Goal: Task Accomplishment & Management: Use online tool/utility

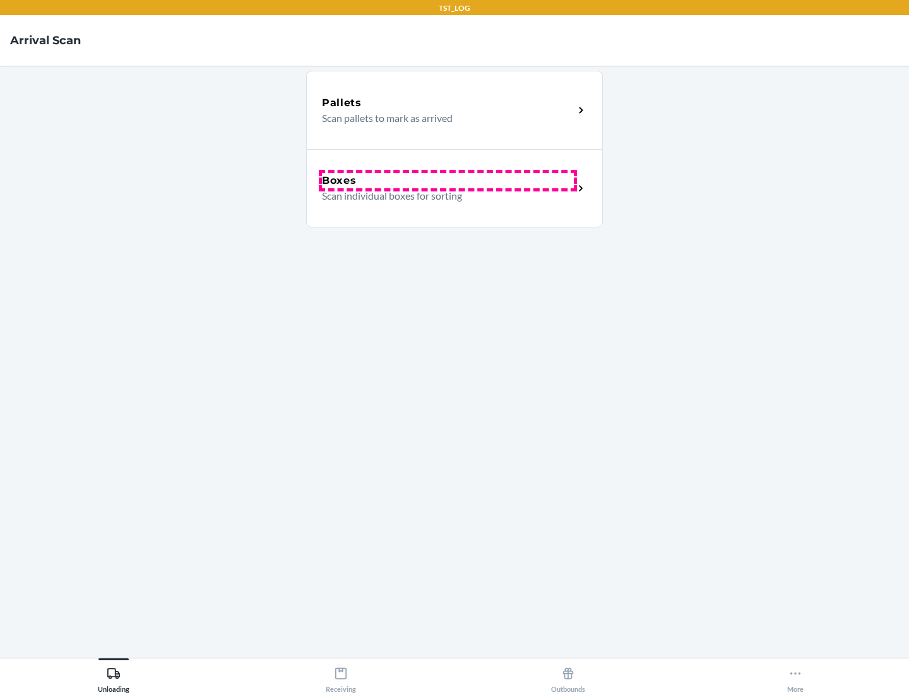
click at [448, 181] on div "Boxes" at bounding box center [448, 180] width 252 height 15
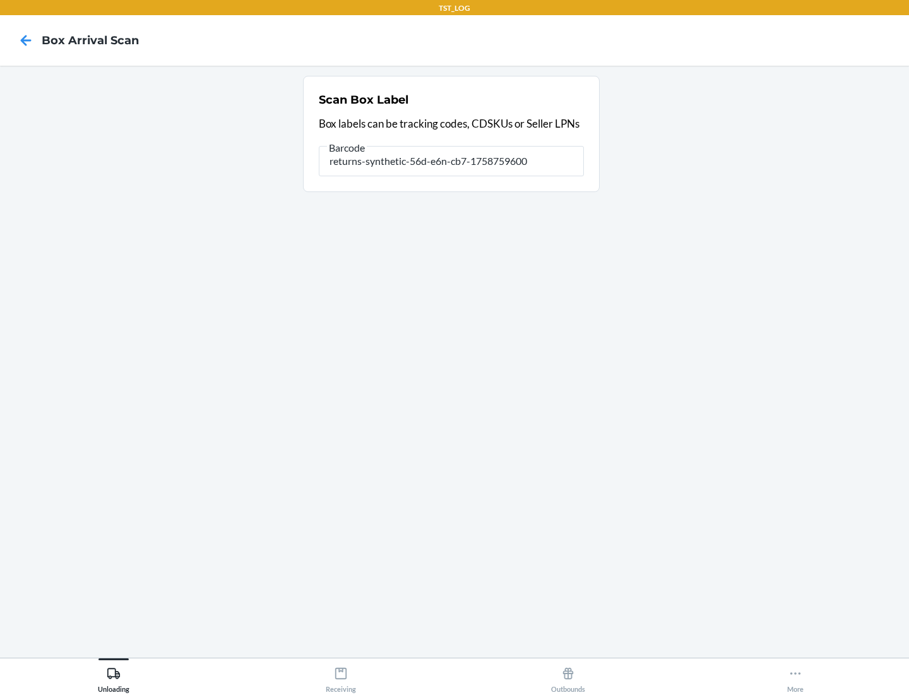
type input "returns-synthetic-56d-e6n-cb7-1758759600"
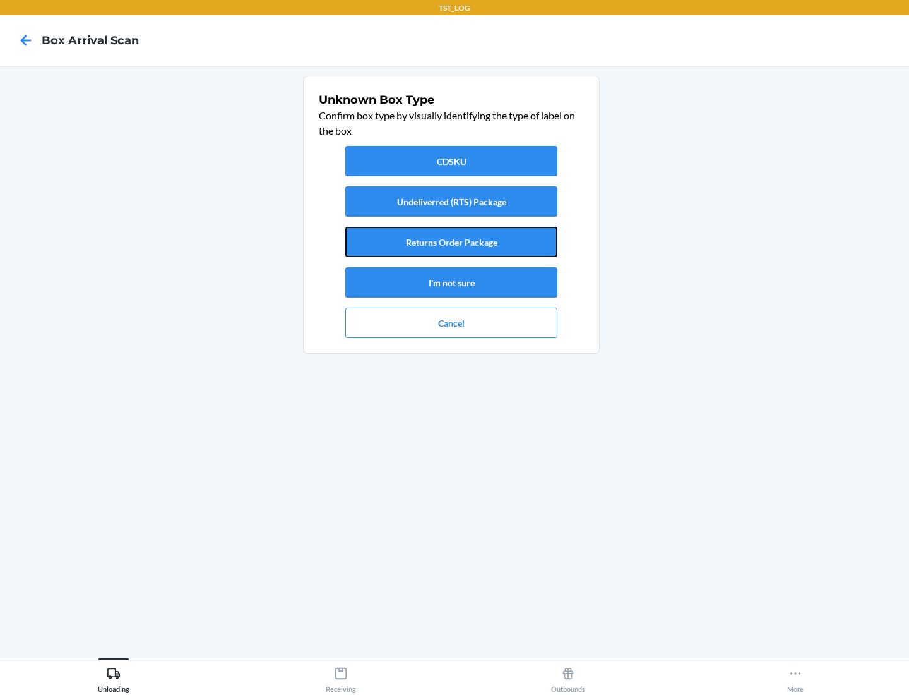
click at [452, 242] on button "Returns Order Package" at bounding box center [451, 242] width 212 height 30
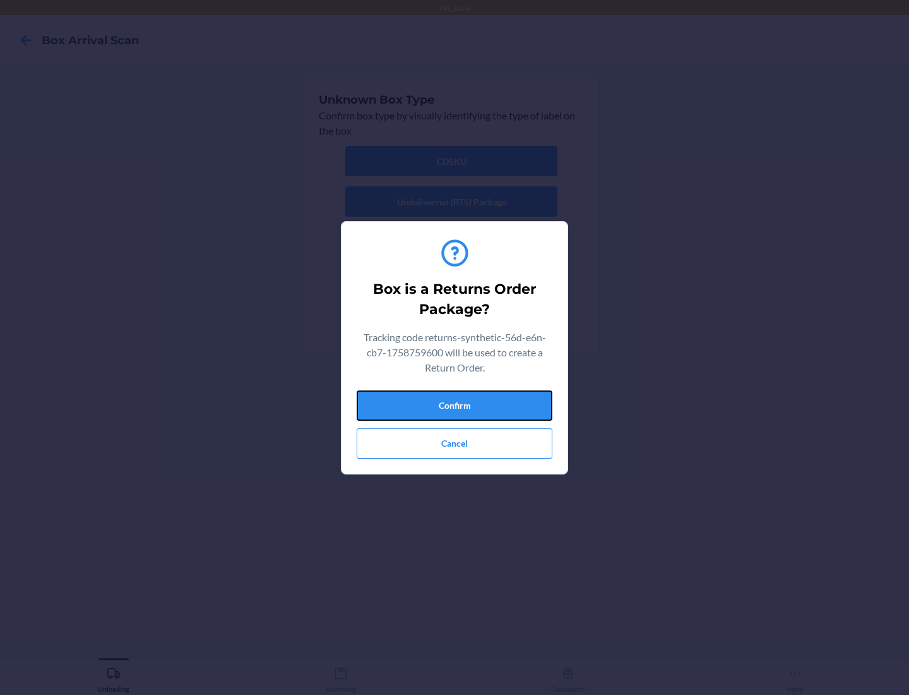
click at [455, 405] on button "Confirm" at bounding box center [455, 405] width 196 height 30
